Goal: Find specific page/section: Find specific page/section

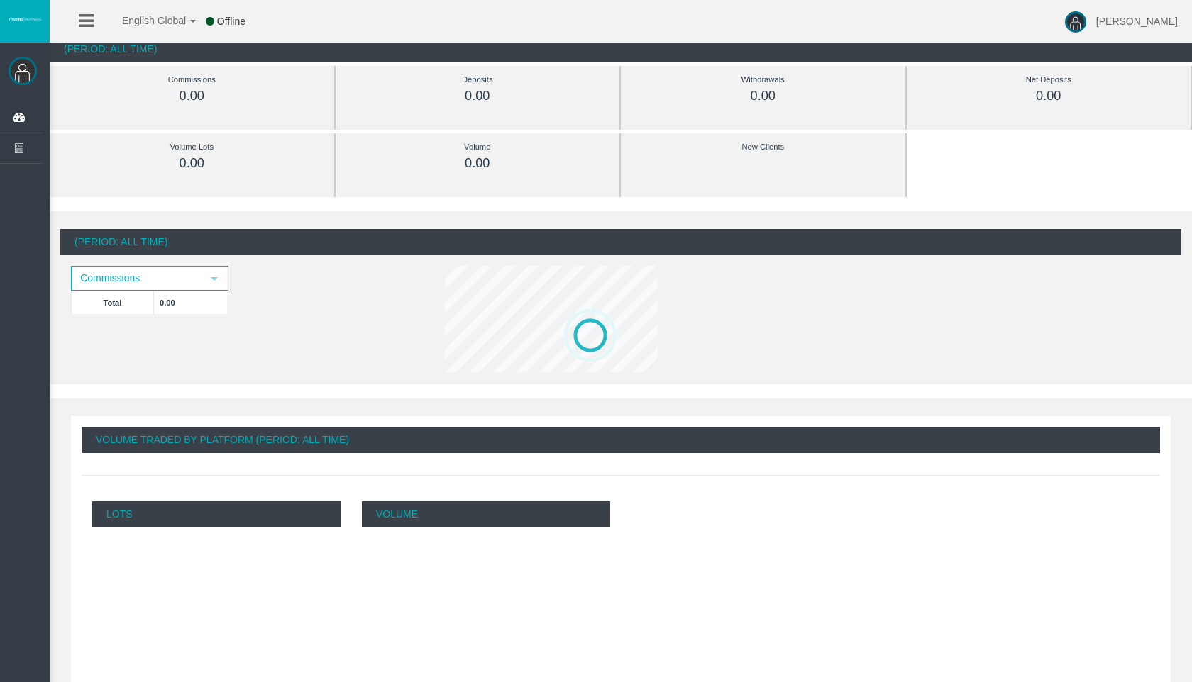
scroll to position [72, 0]
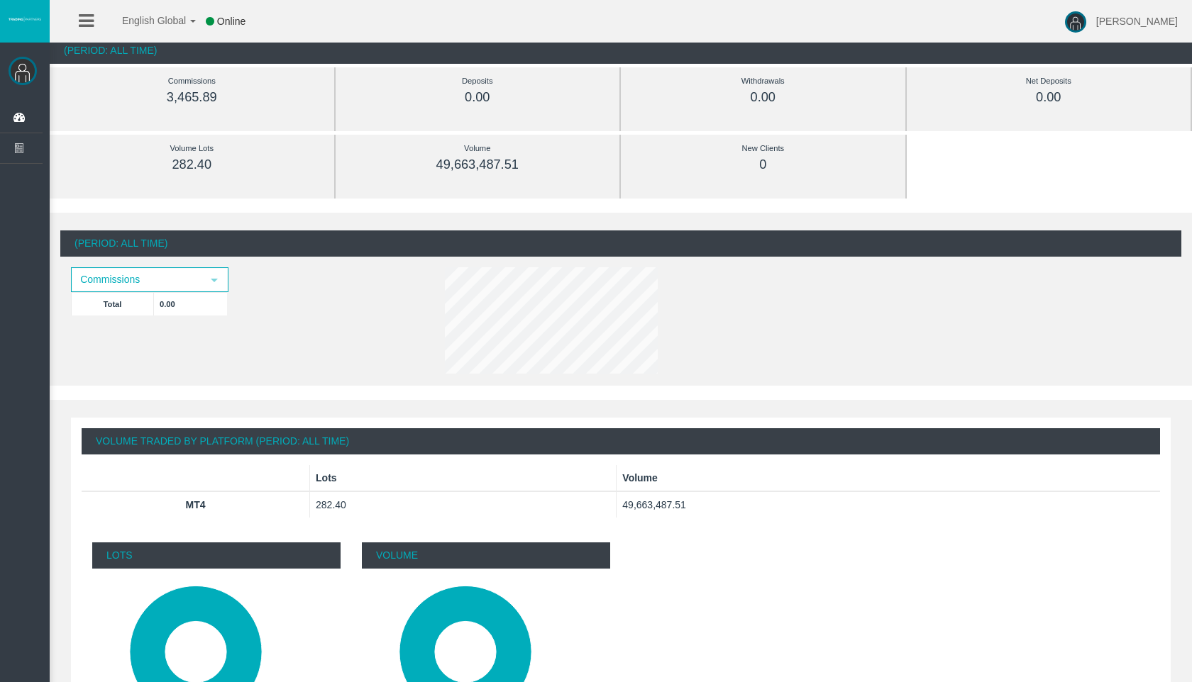
click at [1191, 280] on div "(Period: All Time) Commissions select Total 0.00" at bounding box center [621, 299] width 1142 height 173
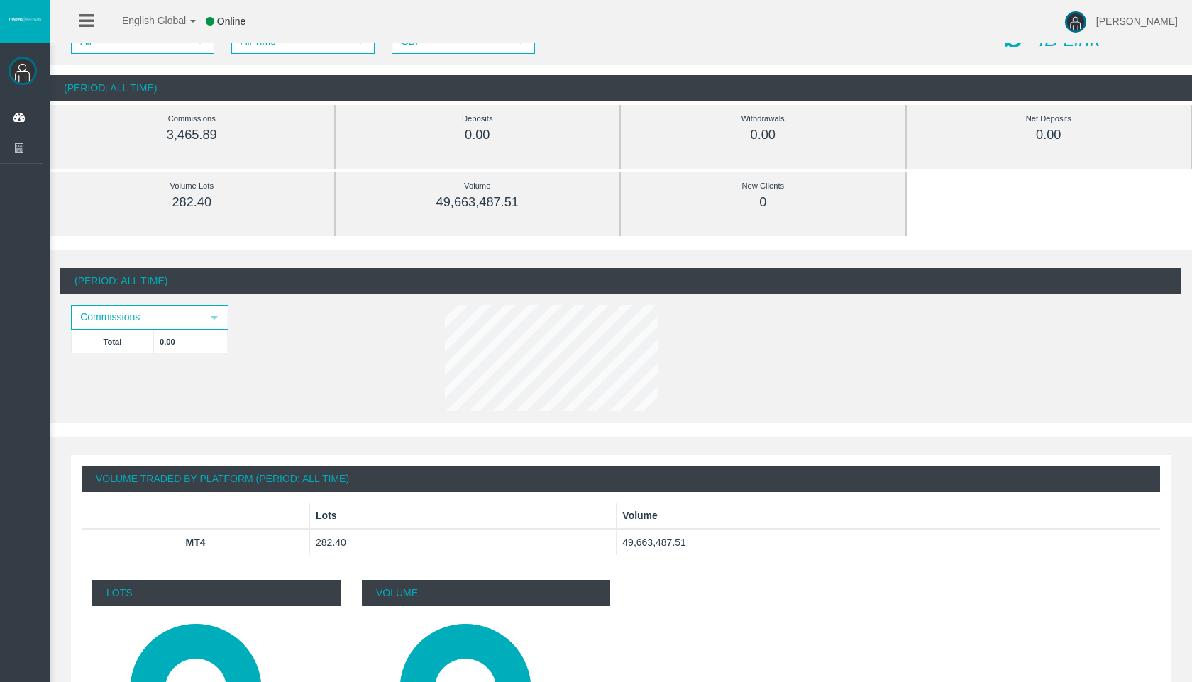
scroll to position [0, 0]
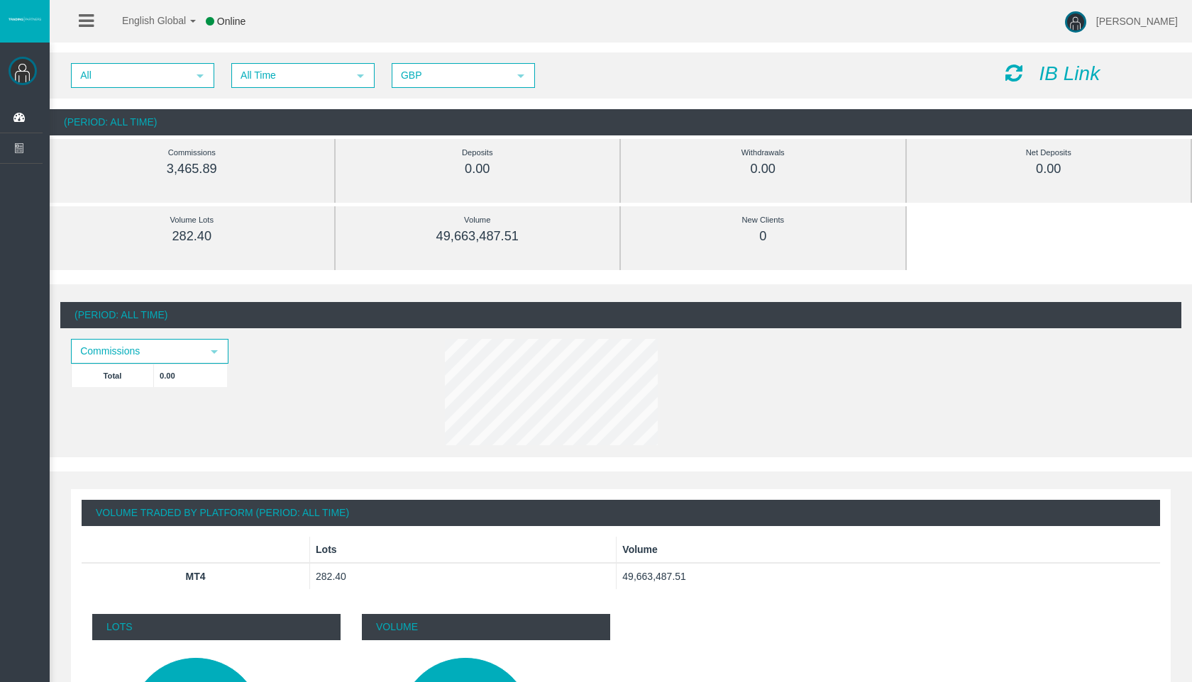
drag, startPoint x: 1191, startPoint y: 310, endPoint x: 1191, endPoint y: 10, distance: 300.1
click at [1191, 10] on html "English Global 简体中文 English Global 日本語 한국어 Online [PERSON_NAME] Help Log Out [P…" at bounding box center [596, 341] width 1192 height 682
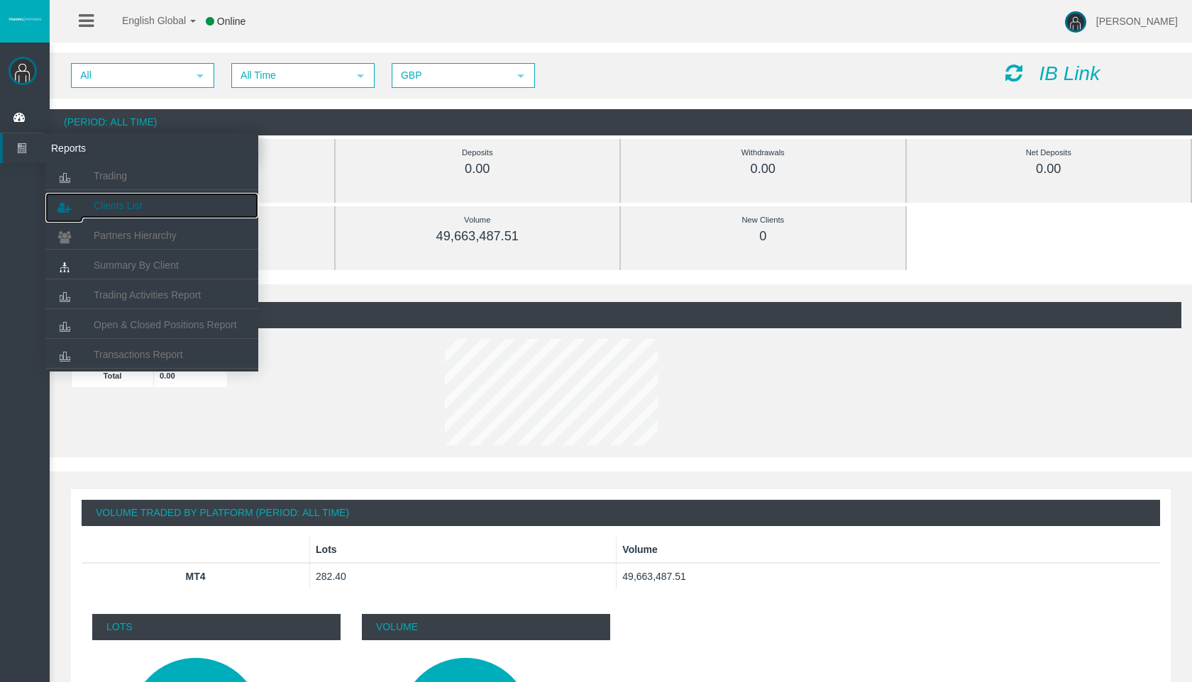
click at [114, 210] on span "Clients List" at bounding box center [118, 205] width 48 height 11
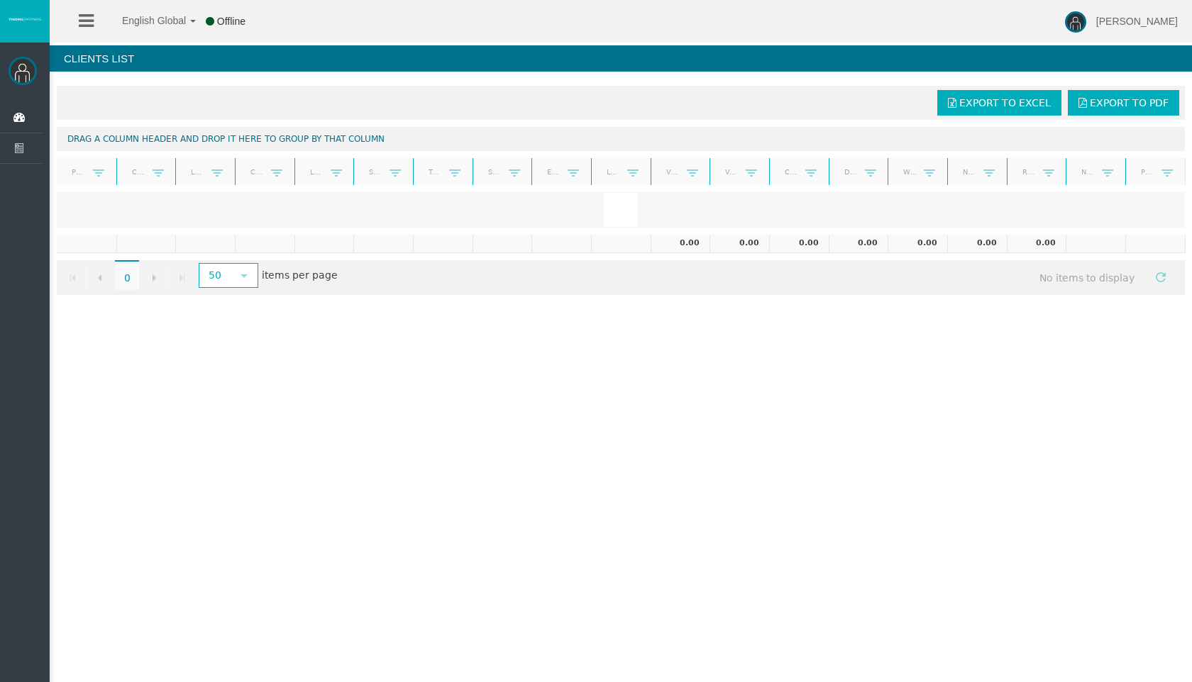
click at [1188, 207] on div "Export to Excel Export to PDF Drag a column header and drop it here to group by…" at bounding box center [621, 190] width 1142 height 223
click at [1188, 206] on div "Export to Excel Export to PDF Drag a column header and drop it here to group by…" at bounding box center [621, 190] width 1142 height 223
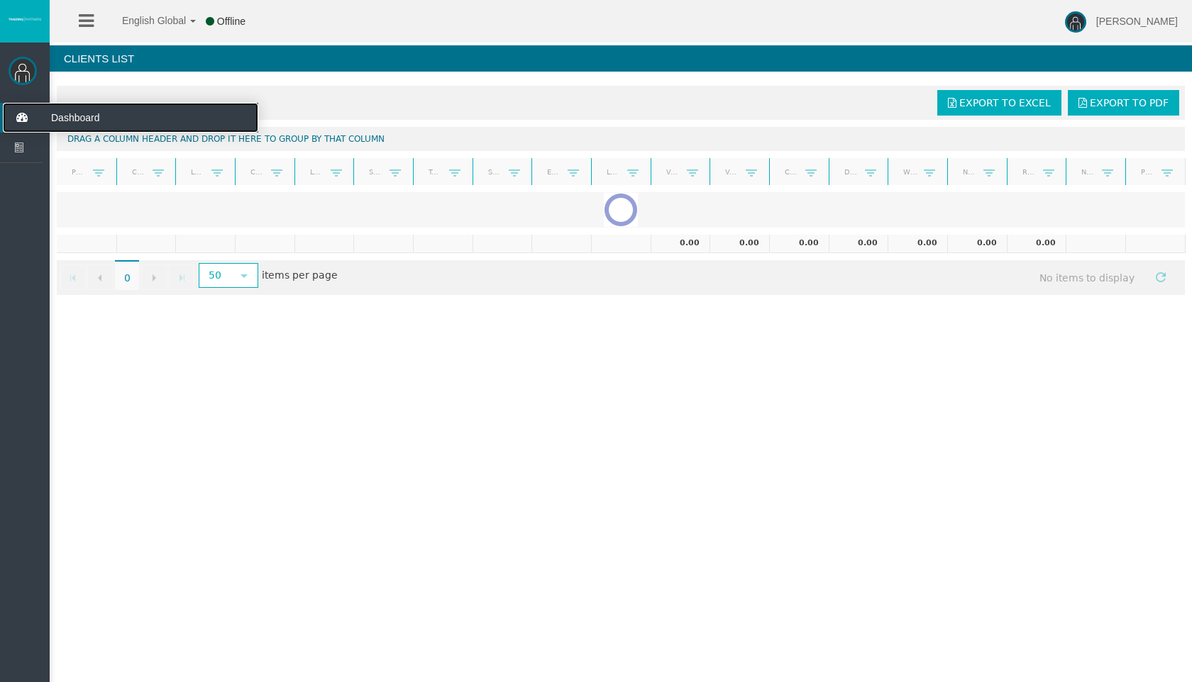
click at [23, 119] on icon at bounding box center [22, 118] width 38 height 30
